Goal: Information Seeking & Learning: Check status

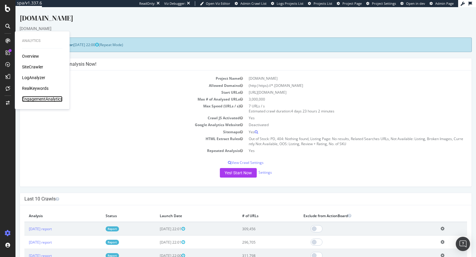
click at [46, 101] on div "EngagementAnalytics" at bounding box center [42, 99] width 40 height 6
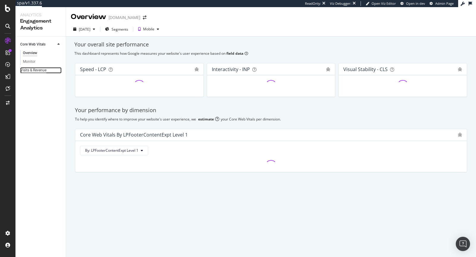
click at [38, 72] on div "Visits & Revenue" at bounding box center [33, 70] width 26 height 6
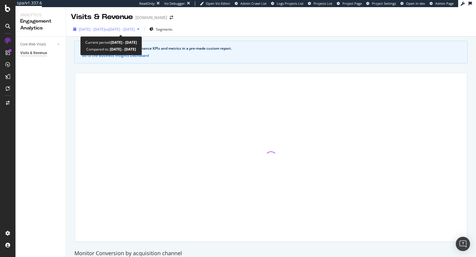
click at [142, 32] on div "[DATE] - [DATE] vs [DATE] - [DATE]" at bounding box center [106, 29] width 71 height 9
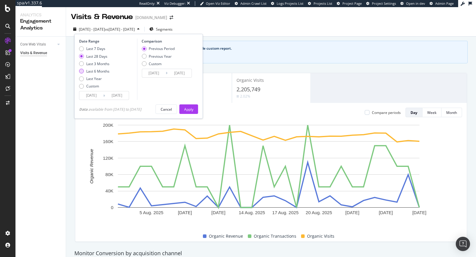
click at [101, 72] on div "Last 6 Months" at bounding box center [97, 71] width 23 height 5
type input "[DATE]"
click at [193, 108] on div "Apply" at bounding box center [188, 109] width 9 height 5
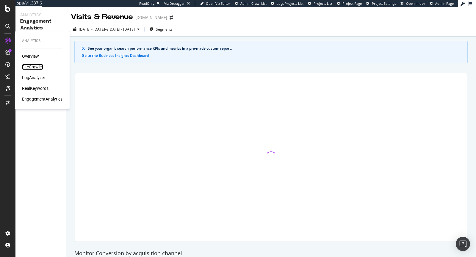
click at [32, 65] on div "SiteCrawler" at bounding box center [32, 67] width 21 height 6
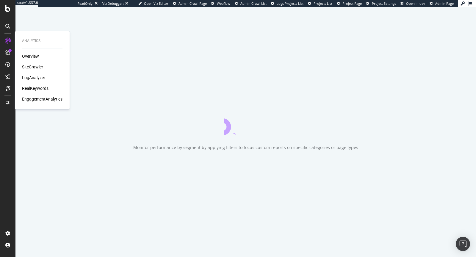
click at [41, 90] on div "RealKeywords" at bounding box center [35, 88] width 26 height 6
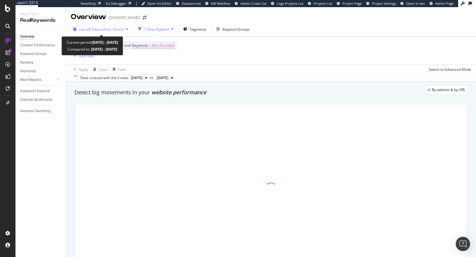
click at [112, 29] on span "vs Prev. Period" at bounding box center [112, 29] width 24 height 5
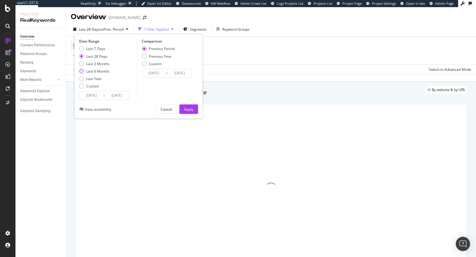
click at [104, 73] on div "Last 6 Months" at bounding box center [97, 71] width 23 height 5
type input "[DATE]"
click at [190, 110] on div "Apply" at bounding box center [188, 109] width 9 height 5
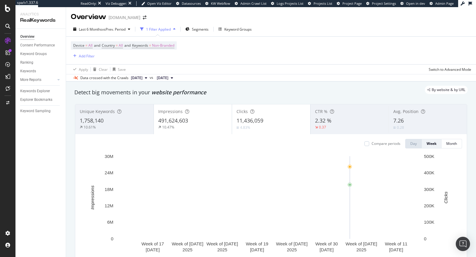
scroll to position [20, 0]
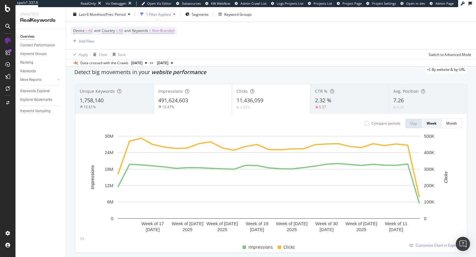
click at [331, 102] on div "2.32 %" at bounding box center [349, 101] width 69 height 8
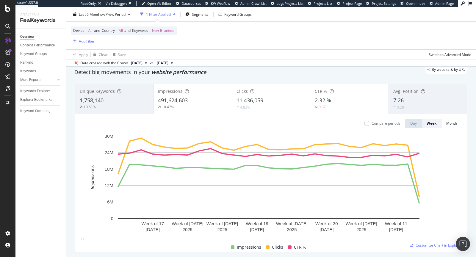
click at [252, 108] on div "4.83%" at bounding box center [271, 107] width 69 height 6
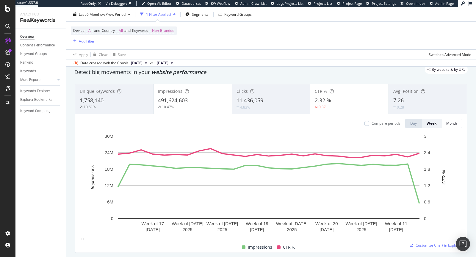
click at [188, 107] on div "10.47%" at bounding box center [192, 106] width 69 height 5
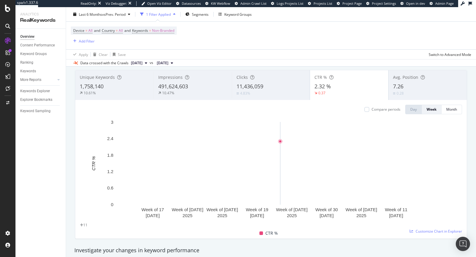
scroll to position [35, 0]
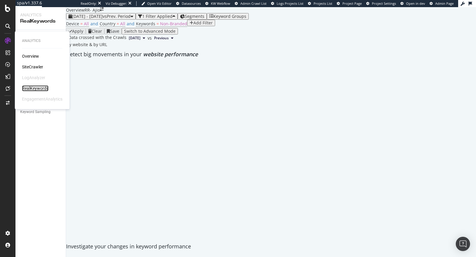
click at [38, 86] on div "RealKeywords" at bounding box center [35, 88] width 26 height 6
